Goal: Task Accomplishment & Management: Manage account settings

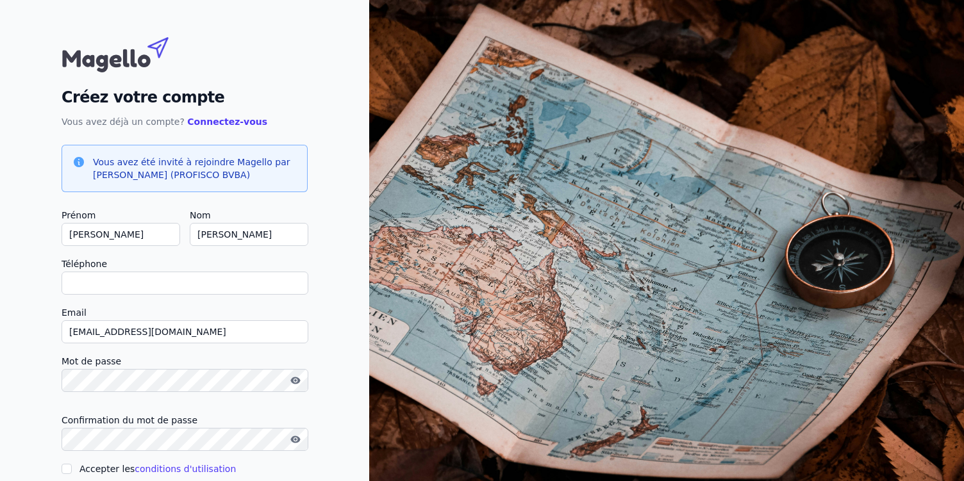
click at [165, 284] on input "Téléphone" at bounding box center [185, 283] width 247 height 23
type input "+32491363243"
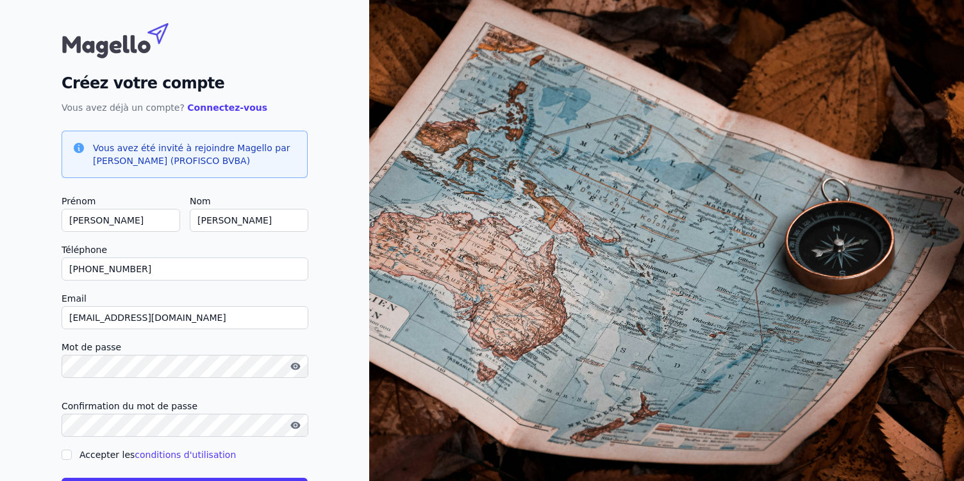
click at [381, 263] on img at bounding box center [666, 260] width 595 height 548
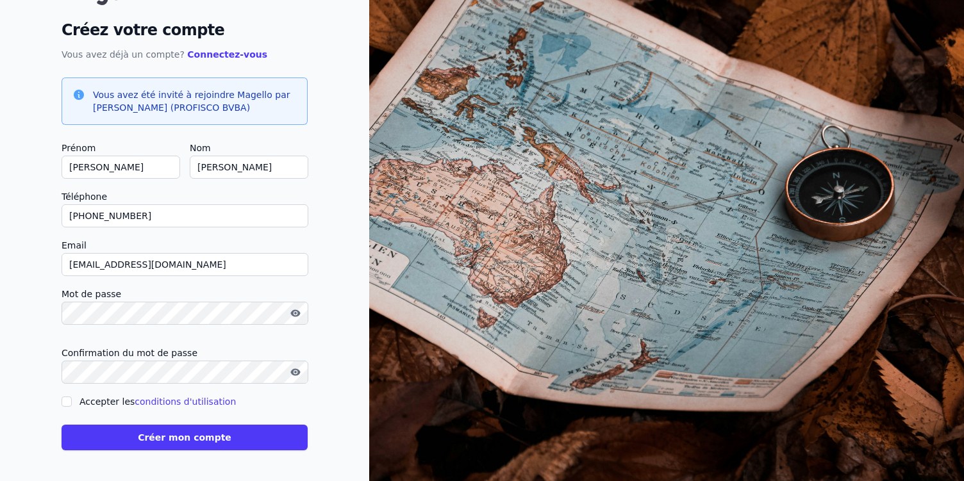
click at [65, 401] on input "Accepter les conditions d'utilisation" at bounding box center [67, 402] width 10 height 10
checkbox input "true"
click at [183, 439] on button "Créer mon compte" at bounding box center [185, 438] width 246 height 26
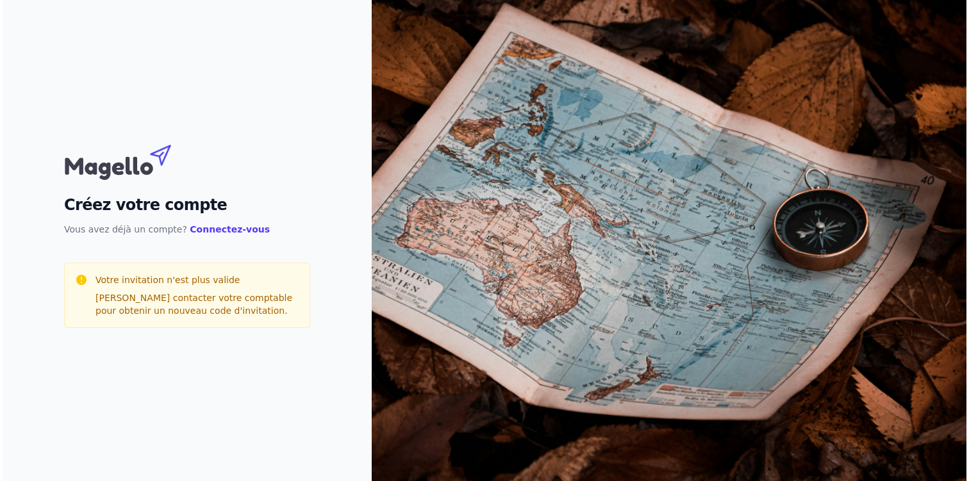
scroll to position [0, 0]
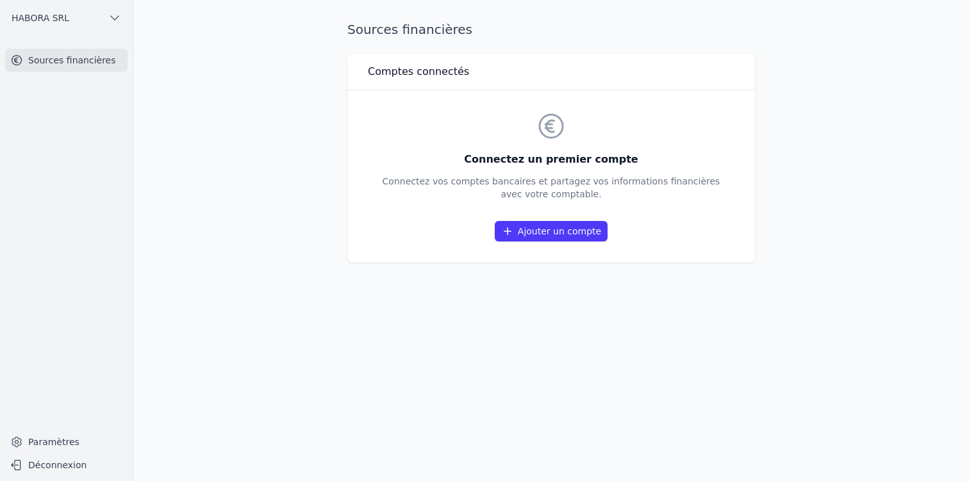
click at [569, 224] on link "Ajouter un compte" at bounding box center [551, 231] width 113 height 21
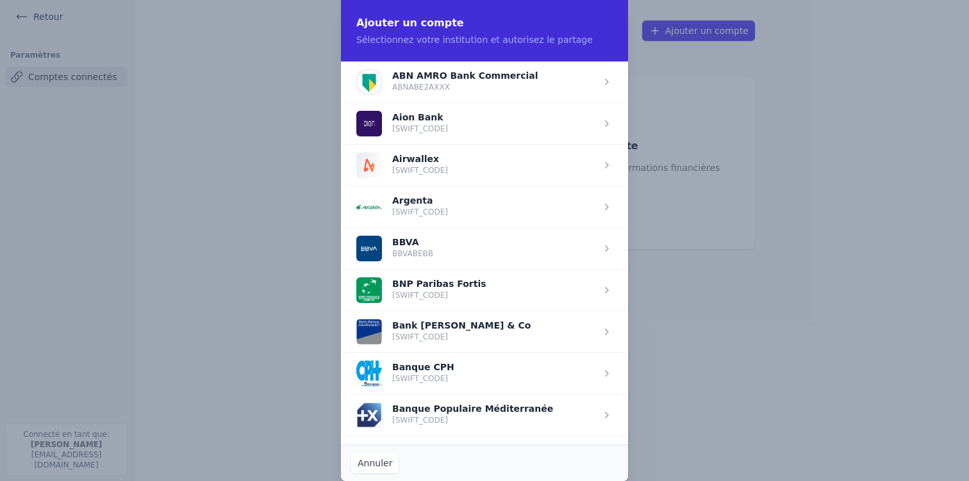
click at [477, 290] on span "button" at bounding box center [484, 290] width 287 height 42
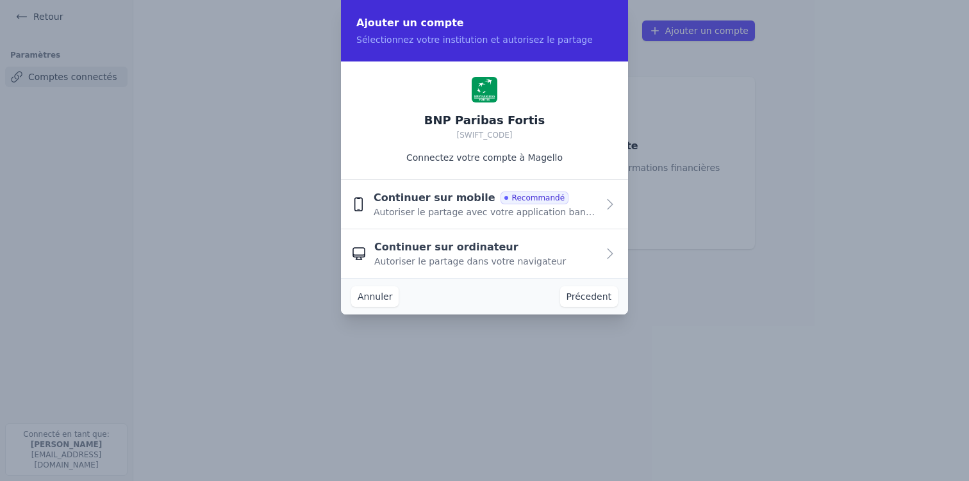
click at [536, 258] on span "Autoriser le partage dans votre navigateur" at bounding box center [470, 261] width 192 height 13
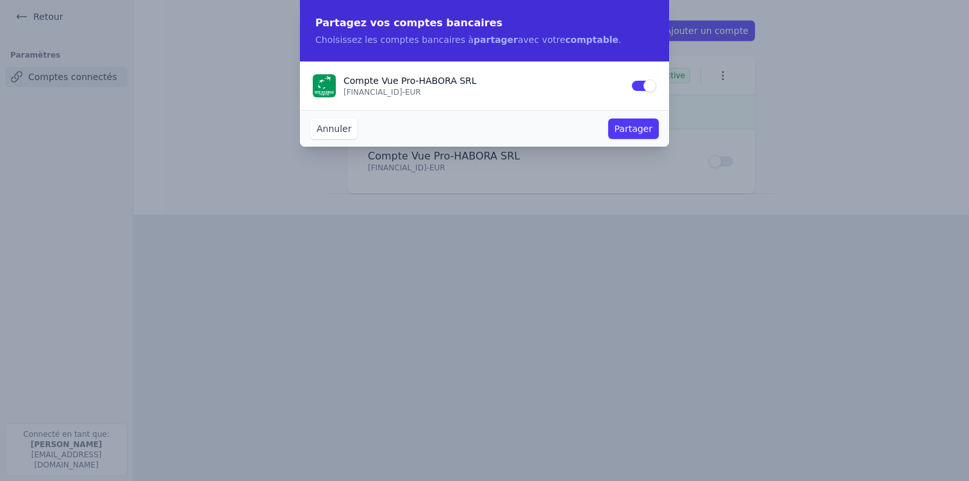
click at [646, 131] on button "Partager" at bounding box center [633, 129] width 51 height 21
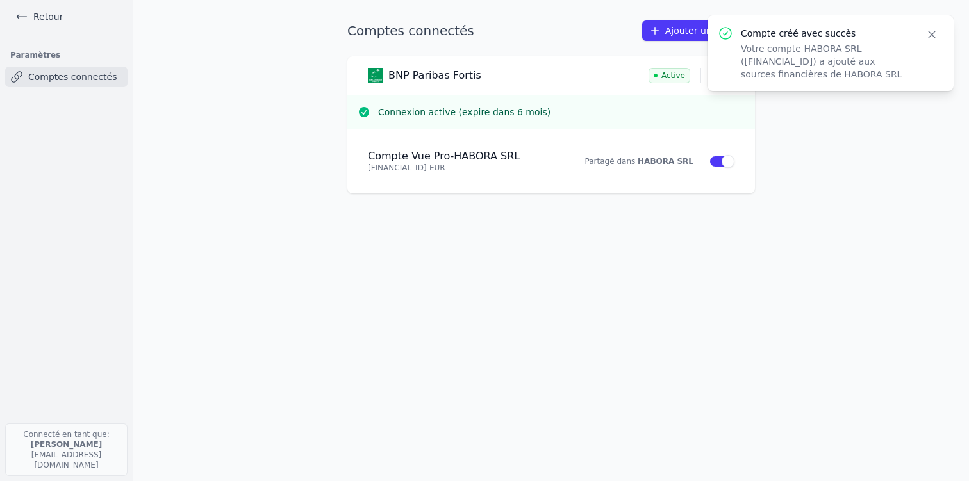
click at [607, 273] on div "Comptes connectés Ajouter un compte BNP Paribas Fortis Active Connexion active …" at bounding box center [551, 241] width 449 height 440
click at [930, 31] on icon "button" at bounding box center [931, 34] width 13 height 13
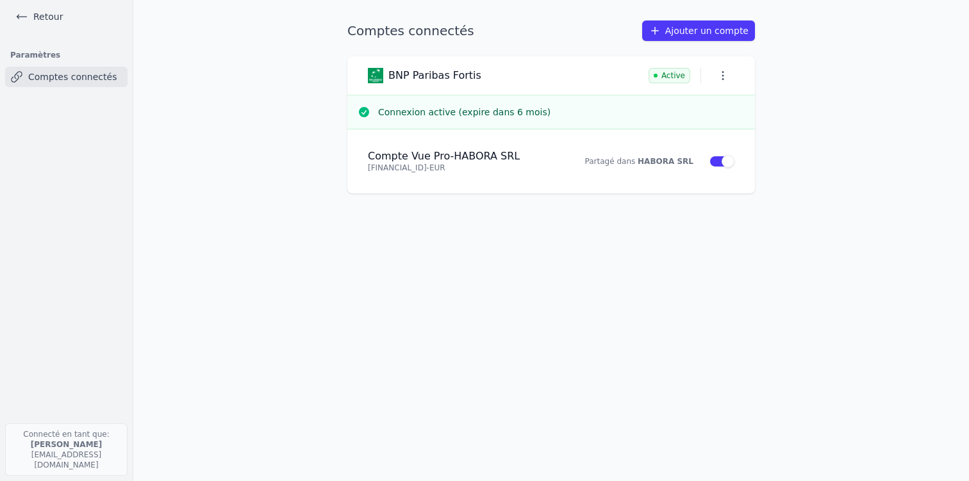
click at [71, 74] on link "Comptes connectés" at bounding box center [66, 77] width 122 height 21
click at [22, 21] on icon at bounding box center [21, 16] width 13 height 13
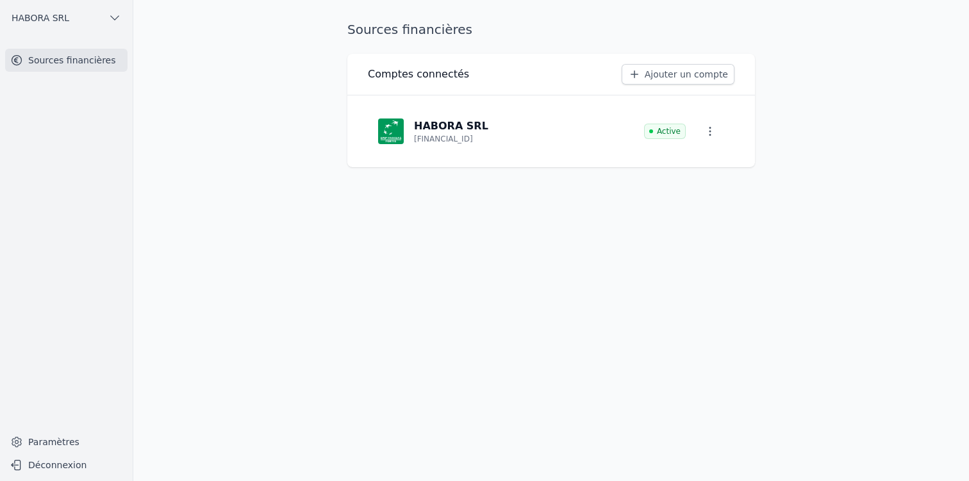
click at [64, 466] on button "Déconnexion" at bounding box center [66, 465] width 122 height 21
